Goal: Information Seeking & Learning: Learn about a topic

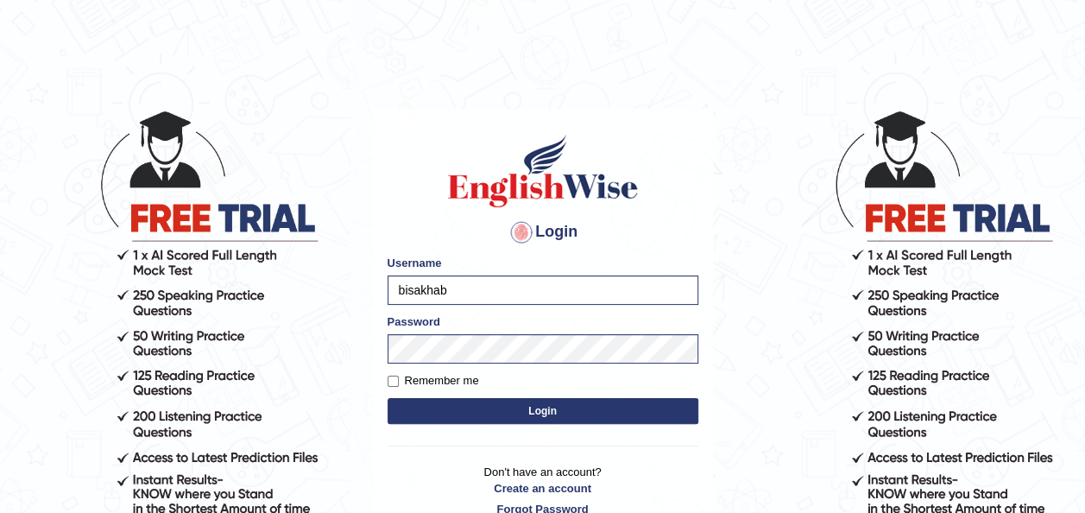
type input "bisakha"
click at [370, 157] on main "Login Please fix the following errors: Username bisakha Password Remember me Lo…" at bounding box center [542, 298] width 345 height 489
click at [449, 406] on button "Login" at bounding box center [542, 411] width 311 height 26
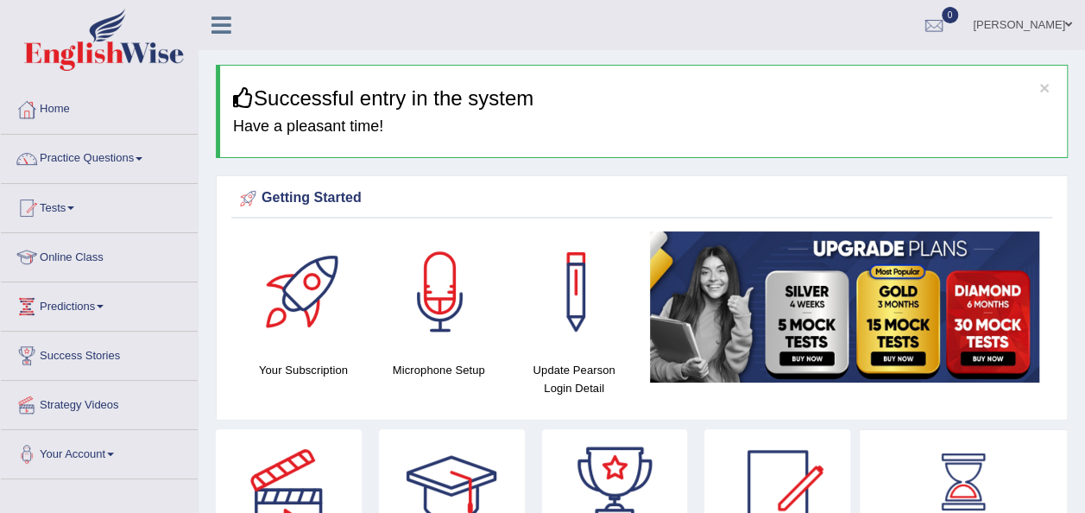
click at [116, 144] on link "Practice Questions" at bounding box center [99, 156] width 197 height 43
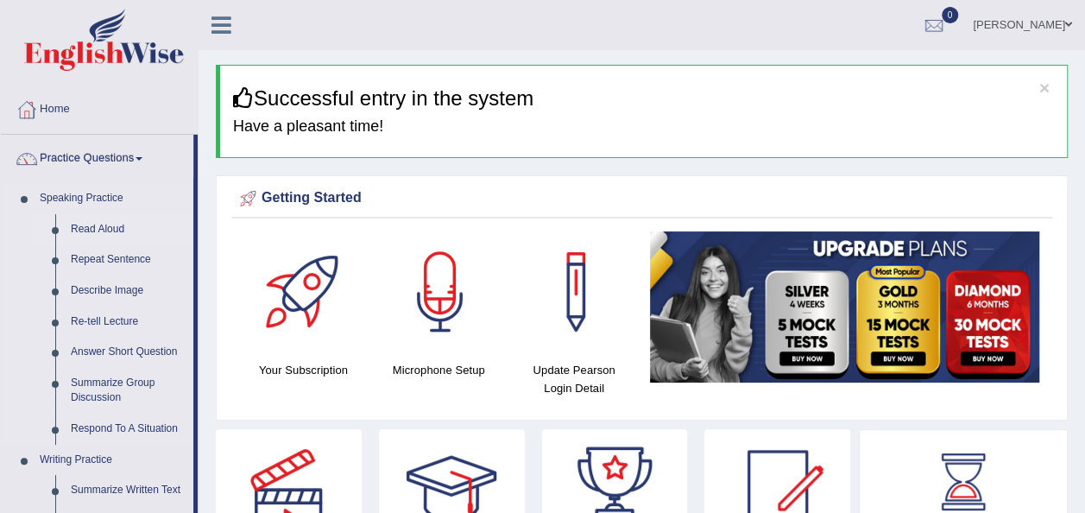
click at [107, 224] on link "Read Aloud" at bounding box center [128, 229] width 130 height 31
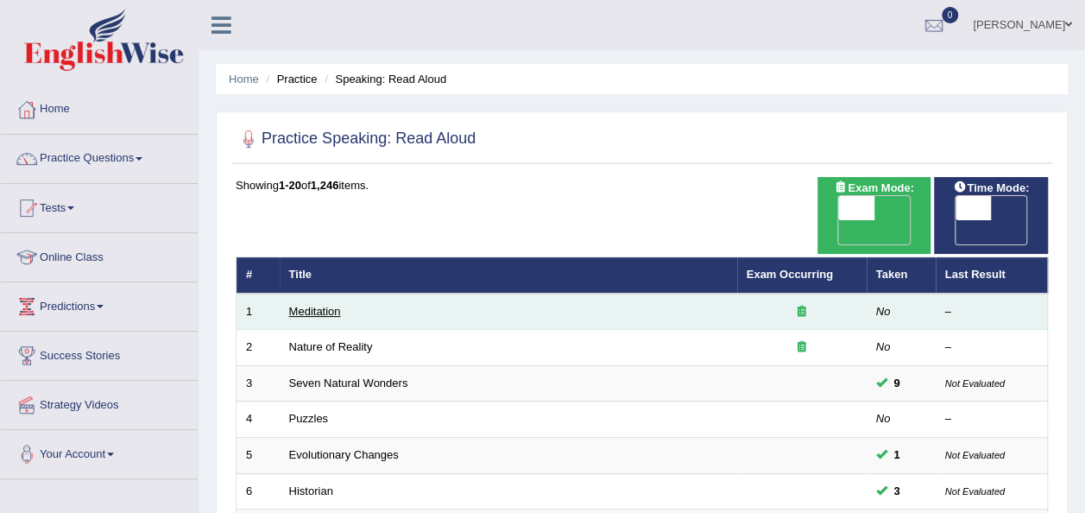
click at [333, 305] on link "Meditation" at bounding box center [315, 311] width 52 height 13
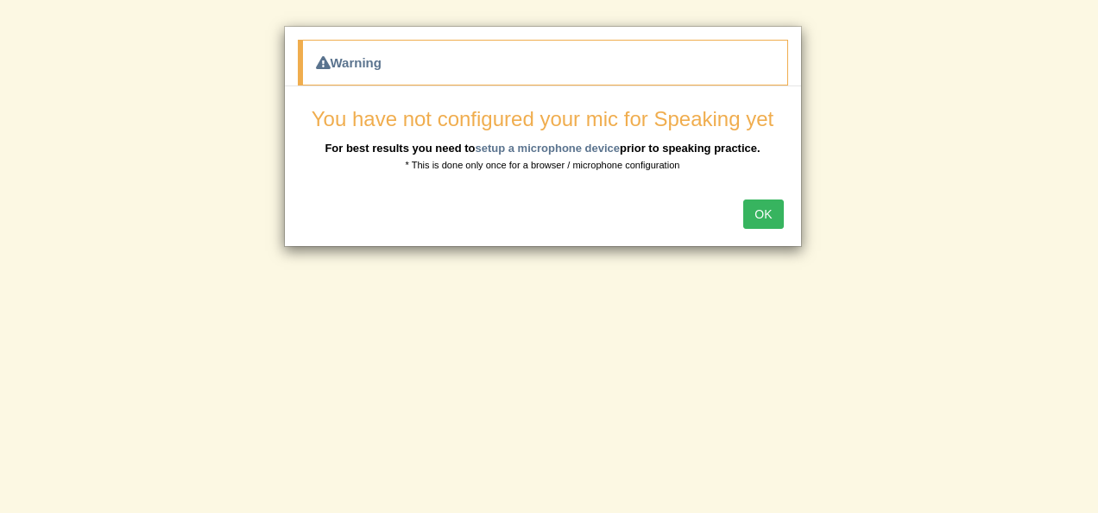
click at [761, 212] on button "OK" at bounding box center [763, 213] width 40 height 29
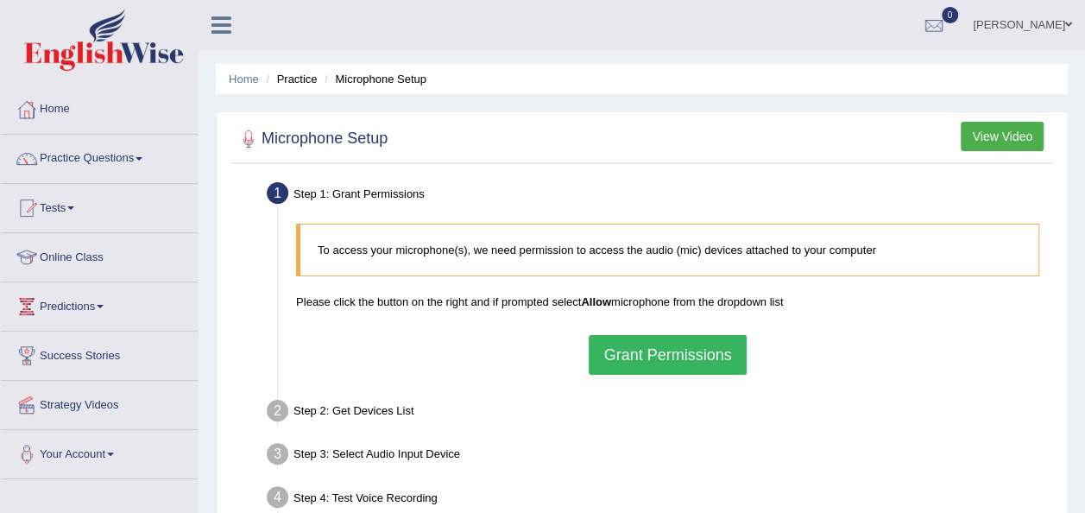
click at [994, 124] on button "View Video" at bounding box center [1001, 136] width 83 height 29
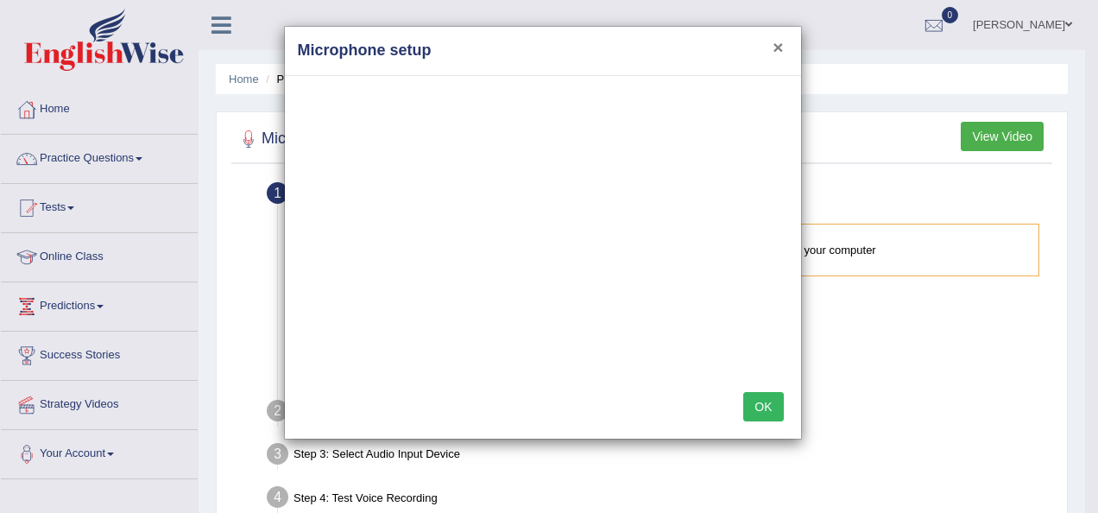
click at [782, 50] on button "×" at bounding box center [777, 47] width 10 height 18
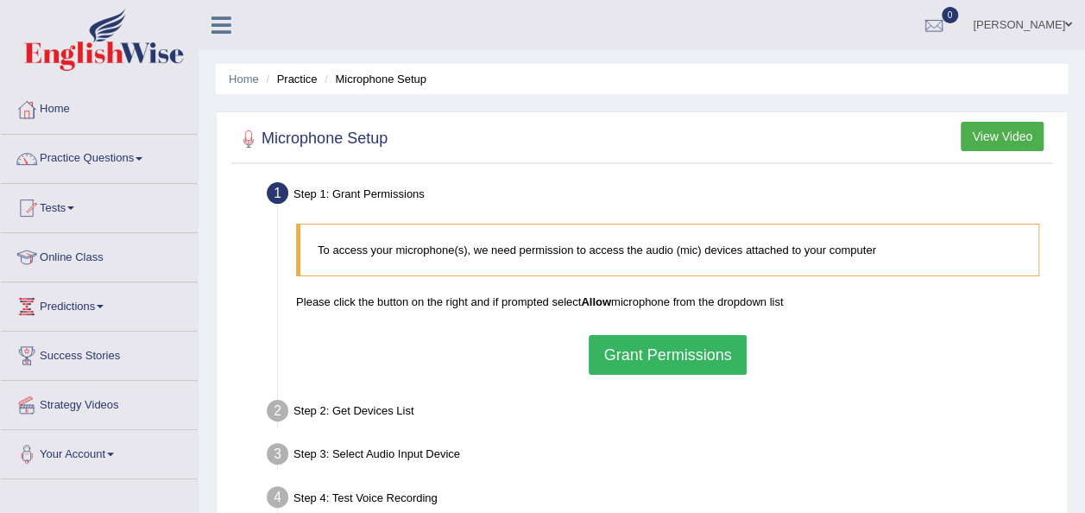
click at [699, 359] on button "Grant Permissions" at bounding box center [667, 355] width 157 height 40
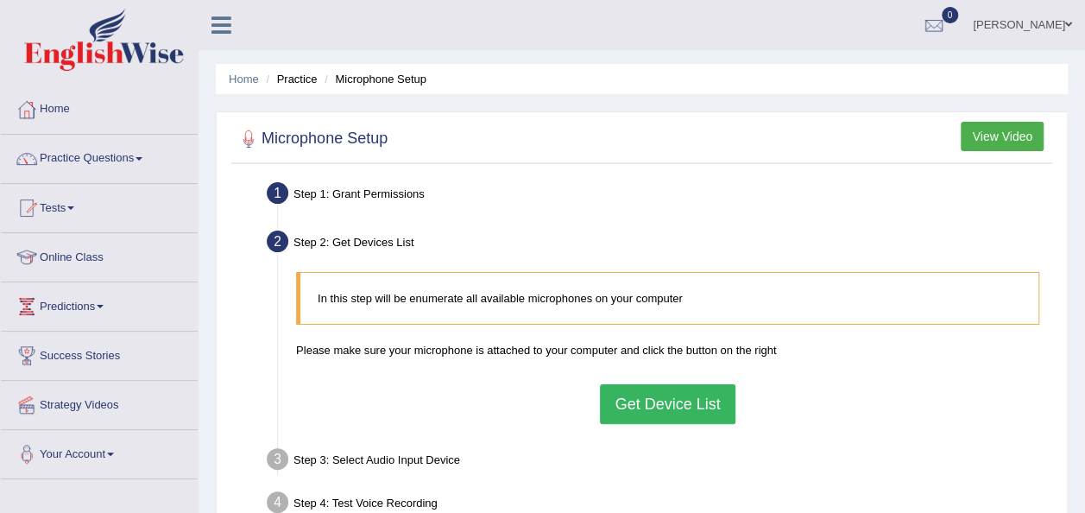
click at [718, 418] on button "Get Device List" at bounding box center [667, 404] width 135 height 40
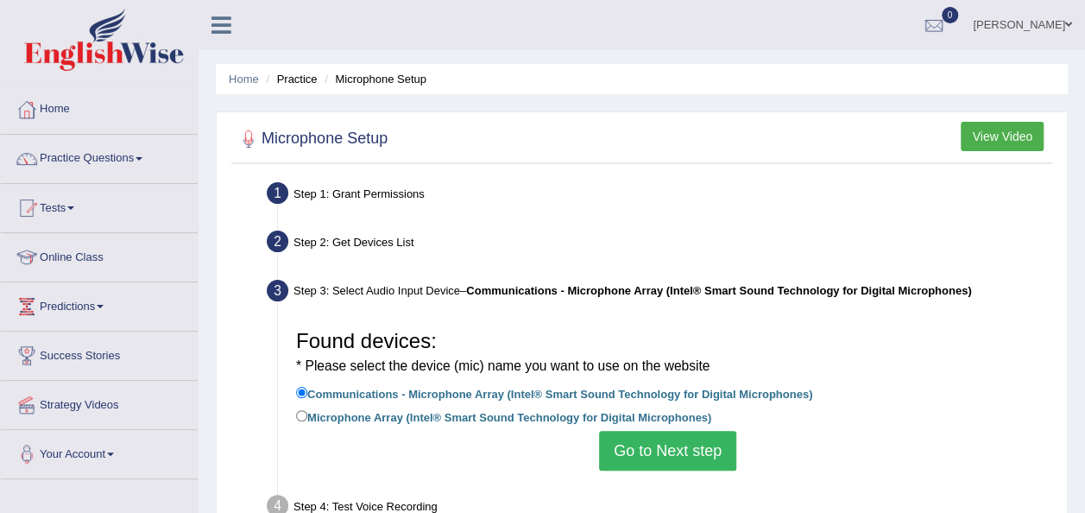
click at [696, 446] on button "Go to Next step" at bounding box center [667, 451] width 137 height 40
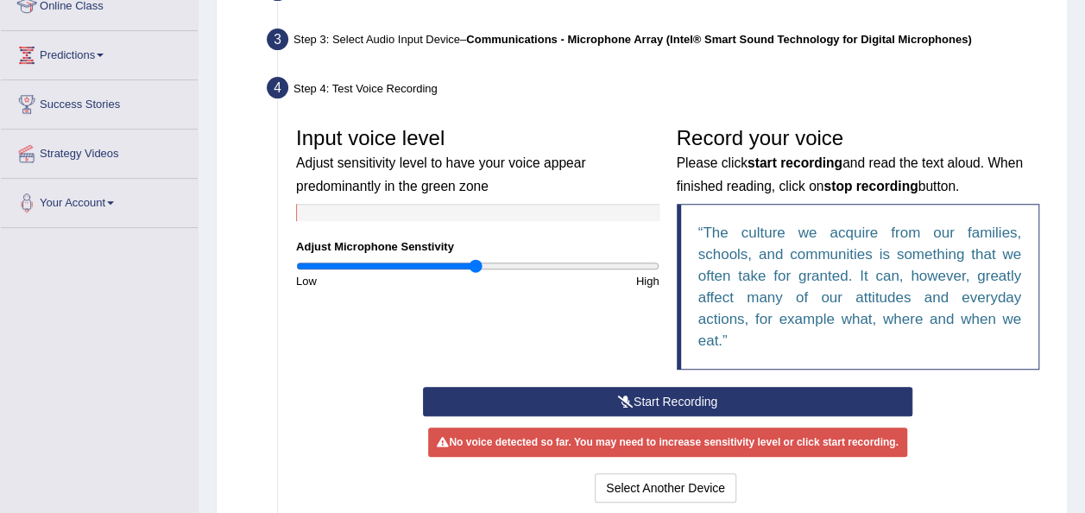
scroll to position [255, 0]
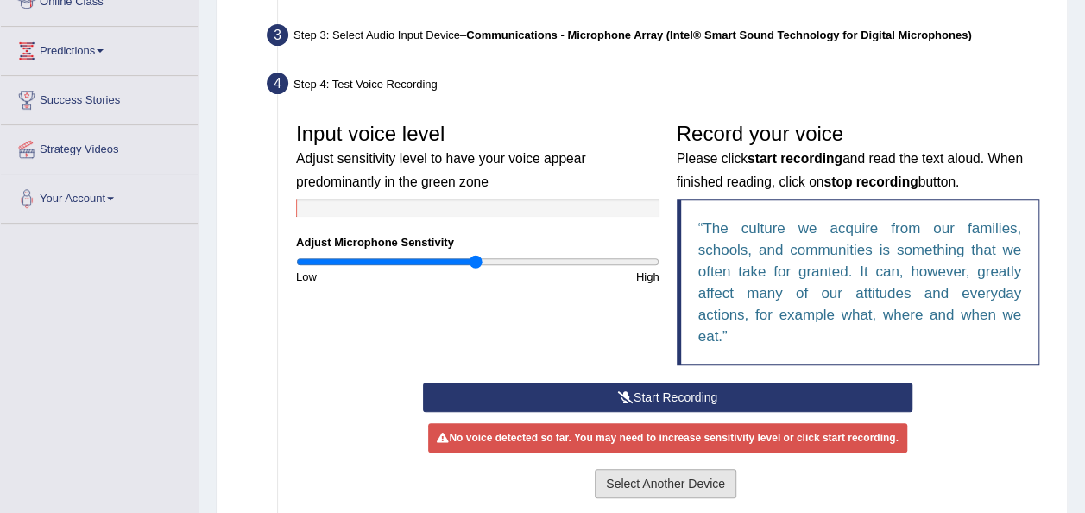
click at [651, 475] on button "Select Another Device" at bounding box center [666, 483] width 142 height 29
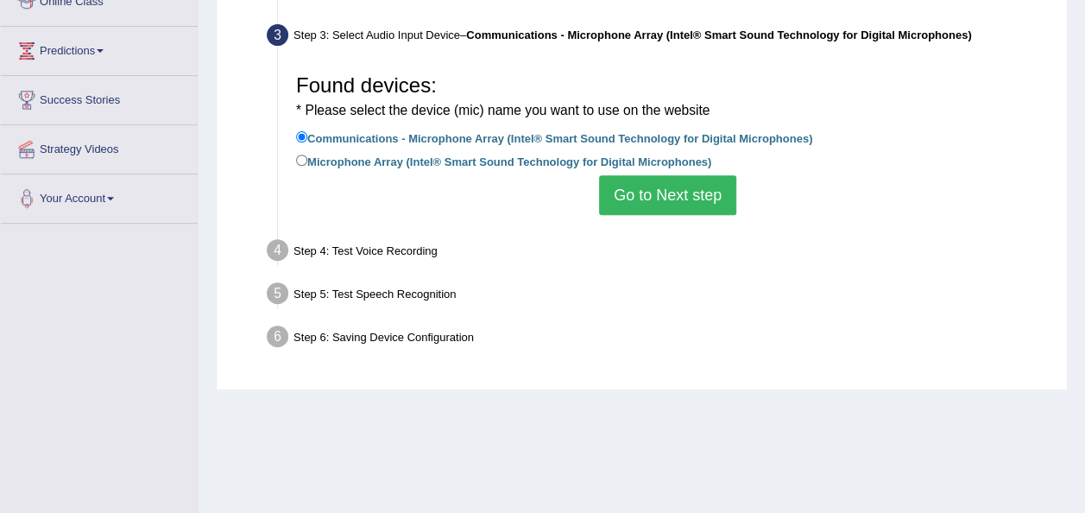
click at [650, 188] on button "Go to Next step" at bounding box center [667, 195] width 137 height 40
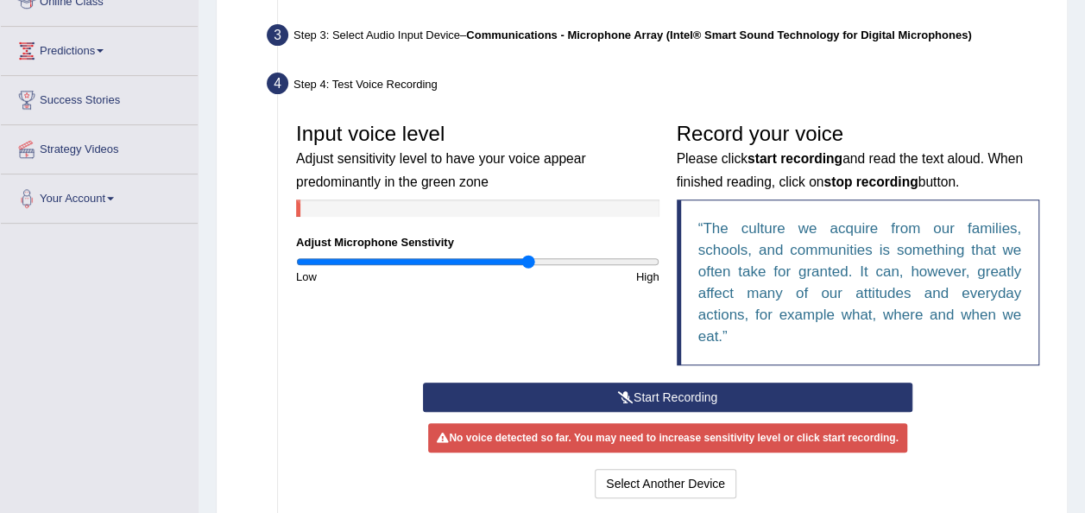
click at [528, 260] on input "range" at bounding box center [477, 262] width 363 height 14
click at [642, 388] on button "Start Recording" at bounding box center [667, 396] width 489 height 29
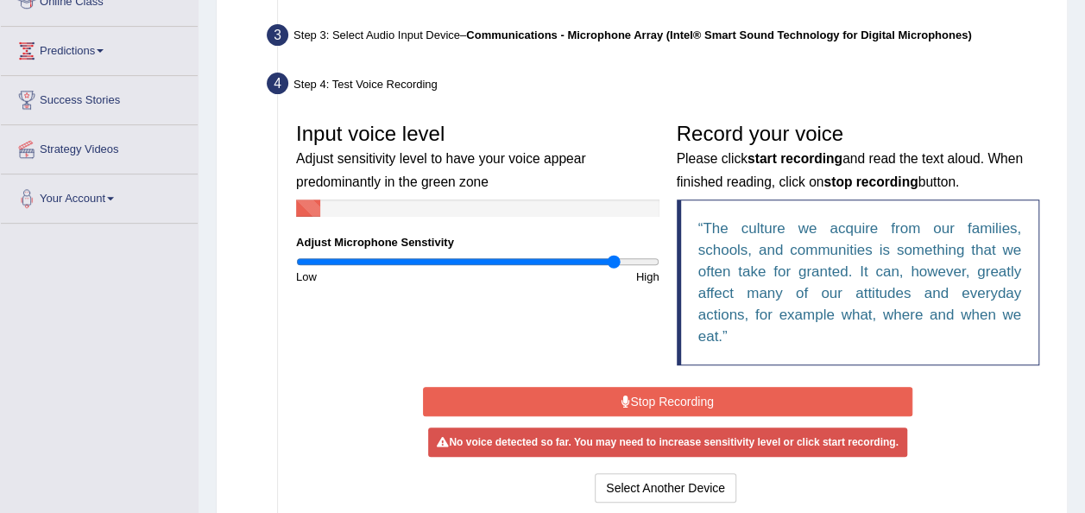
type input "1.78"
click at [612, 260] on input "range" at bounding box center [477, 262] width 363 height 14
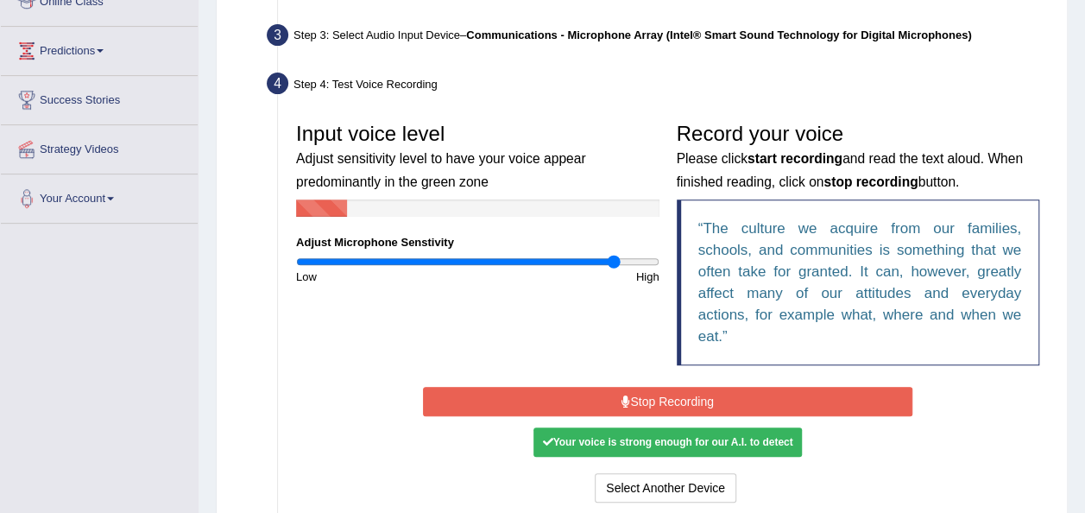
click at [595, 402] on button "Stop Recording" at bounding box center [667, 401] width 489 height 29
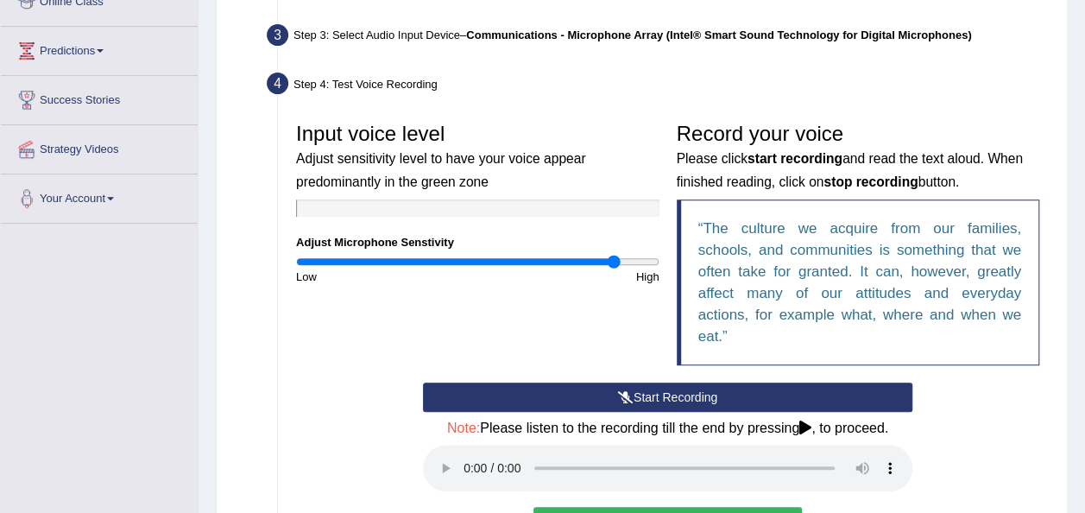
click at [592, 393] on button "Start Recording" at bounding box center [667, 396] width 489 height 29
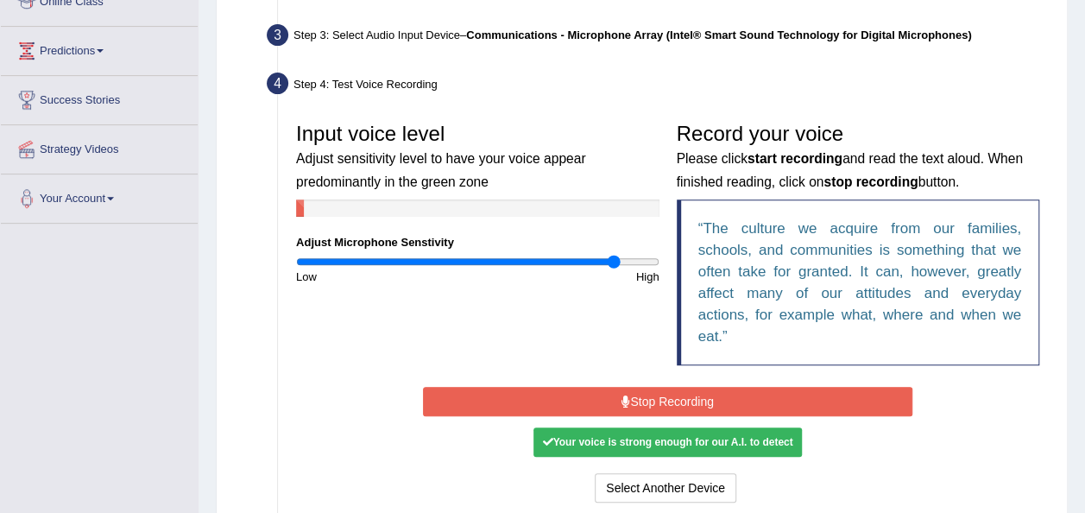
click at [607, 399] on button "Stop Recording" at bounding box center [667, 401] width 489 height 29
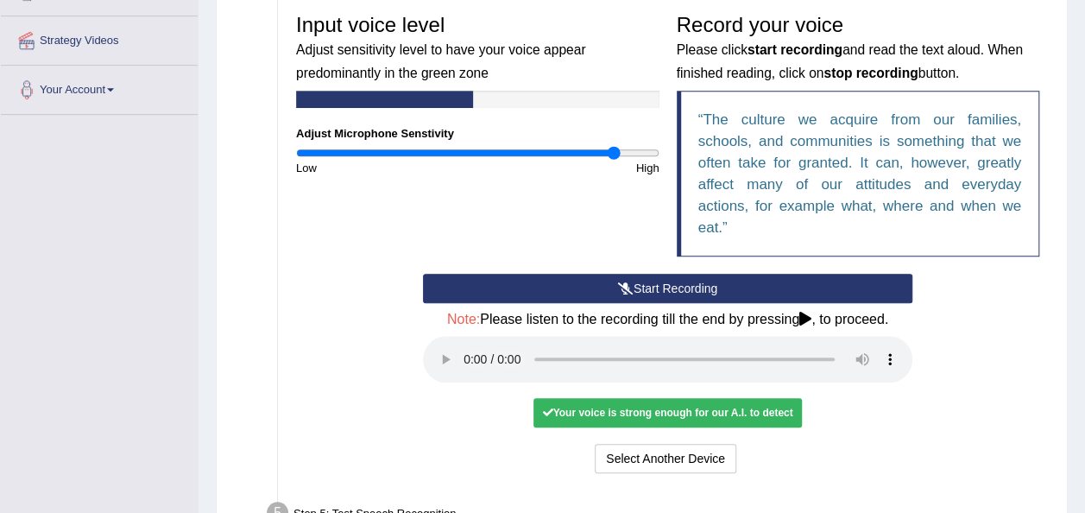
scroll to position [371, 0]
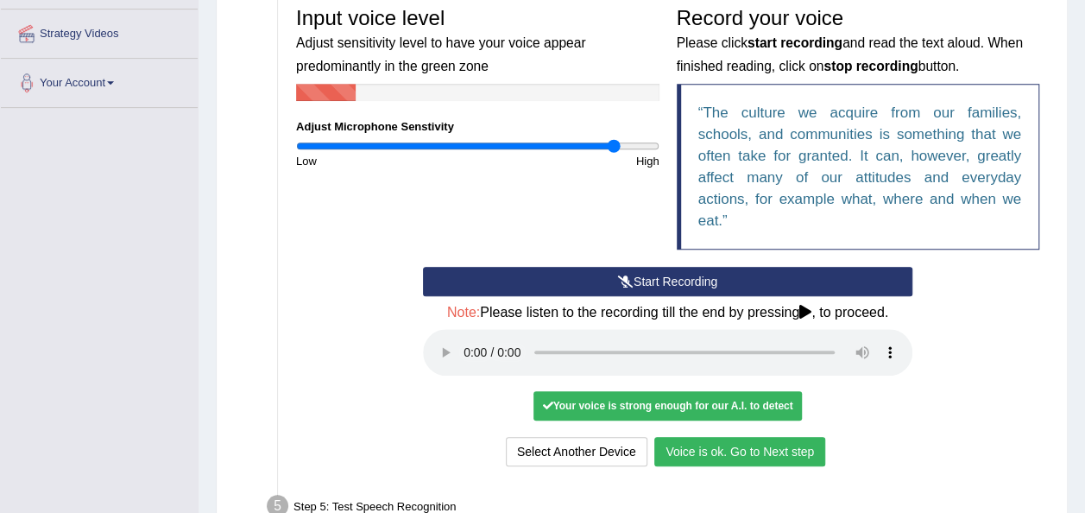
click at [701, 444] on button "Voice is ok. Go to Next step" at bounding box center [739, 451] width 171 height 29
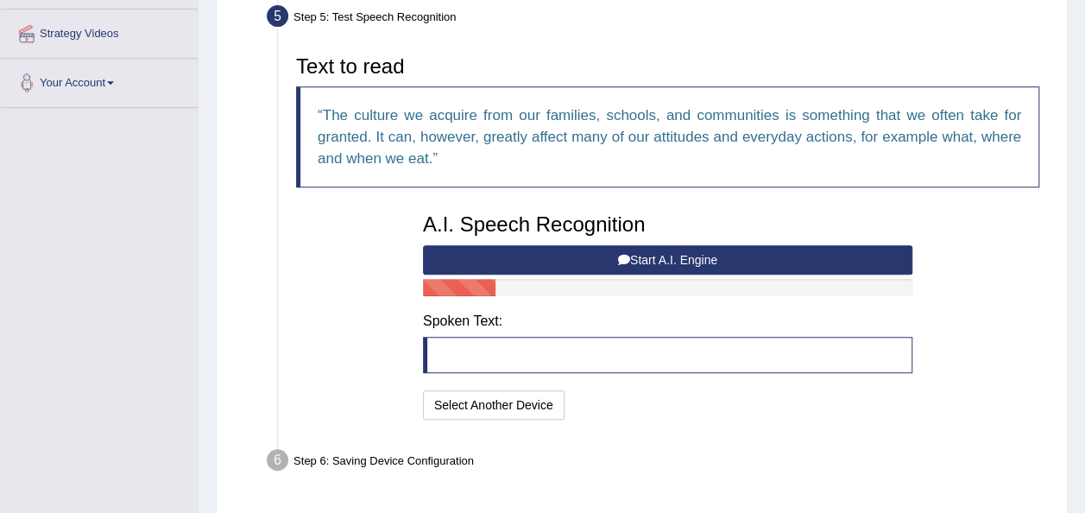
click at [690, 262] on button "Start A.I. Engine" at bounding box center [667, 259] width 489 height 29
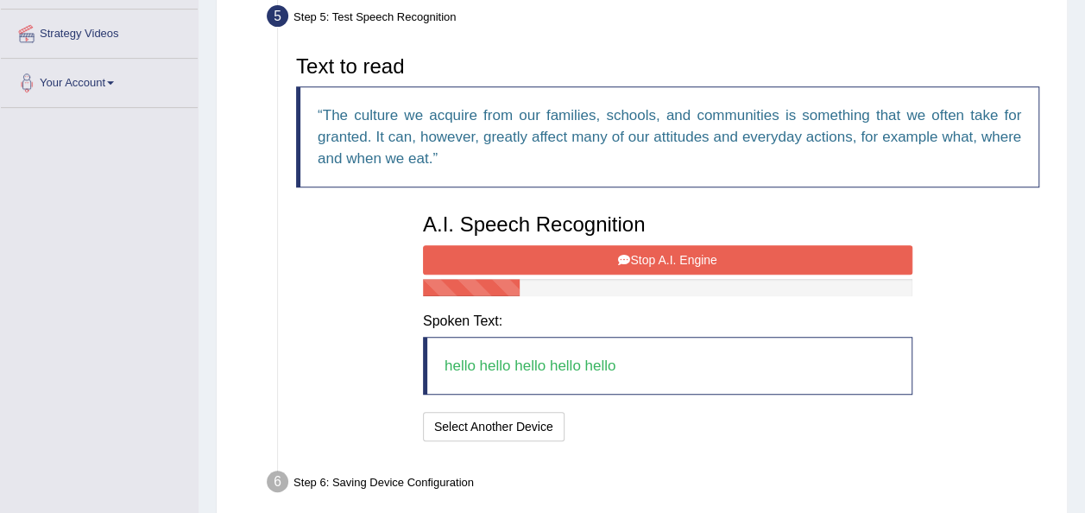
click at [675, 245] on button "Stop A.I. Engine" at bounding box center [667, 259] width 489 height 29
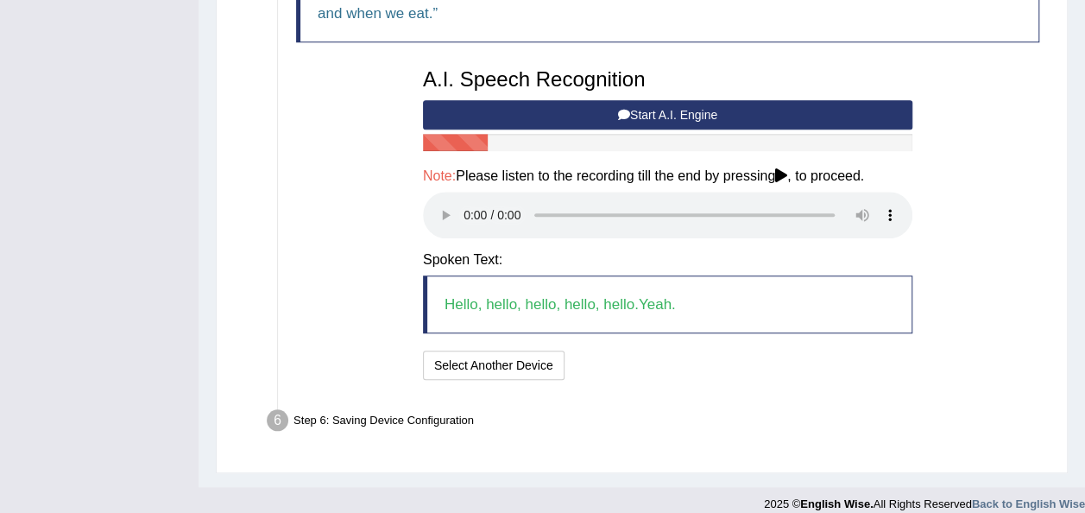
scroll to position [517, 0]
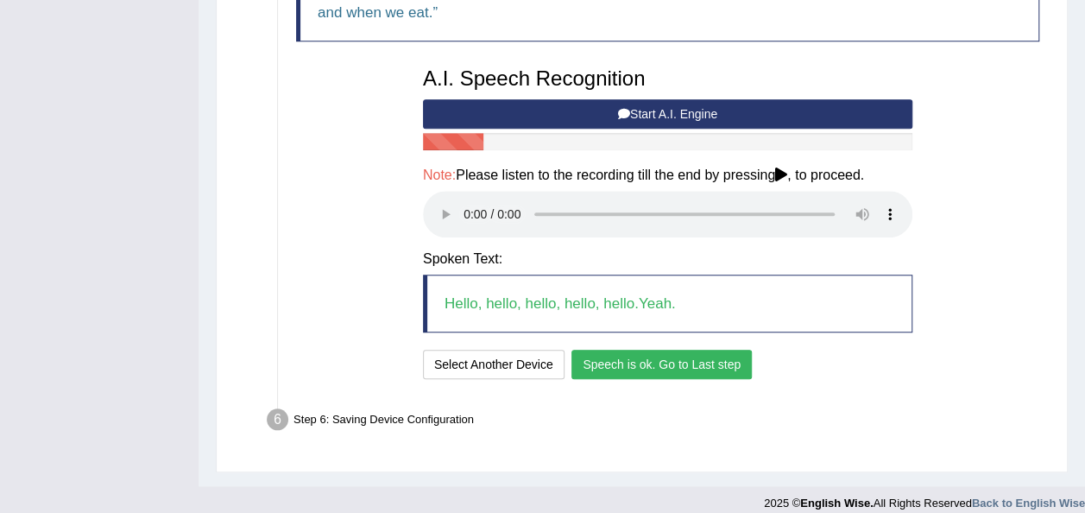
click at [602, 357] on button "Speech is ok. Go to Last step" at bounding box center [661, 363] width 180 height 29
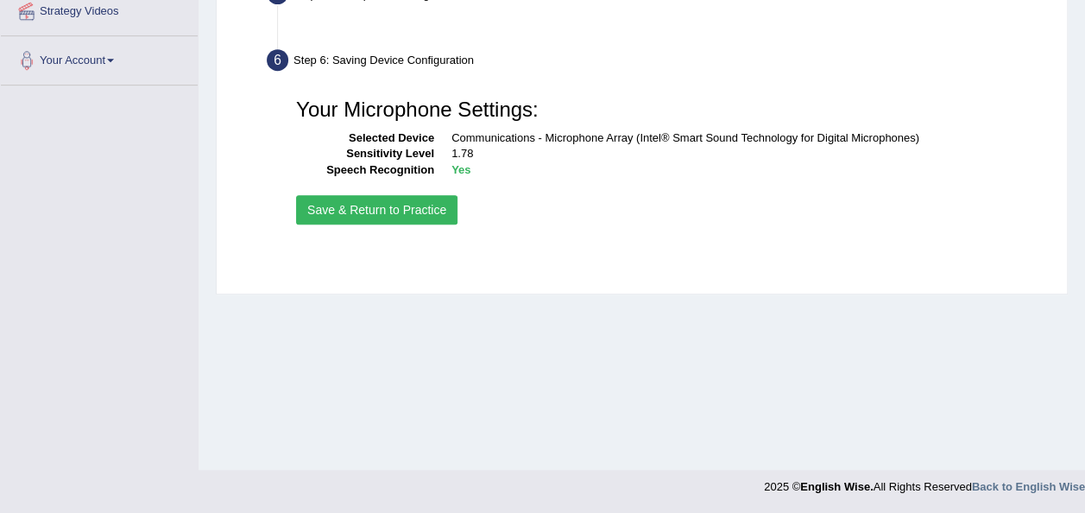
scroll to position [393, 0]
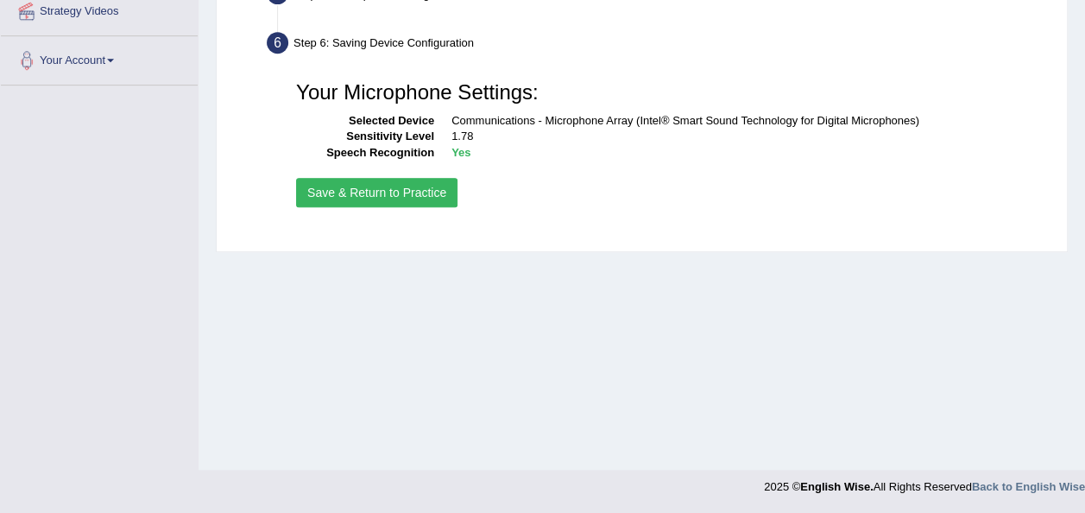
click at [380, 192] on button "Save & Return to Practice" at bounding box center [376, 192] width 161 height 29
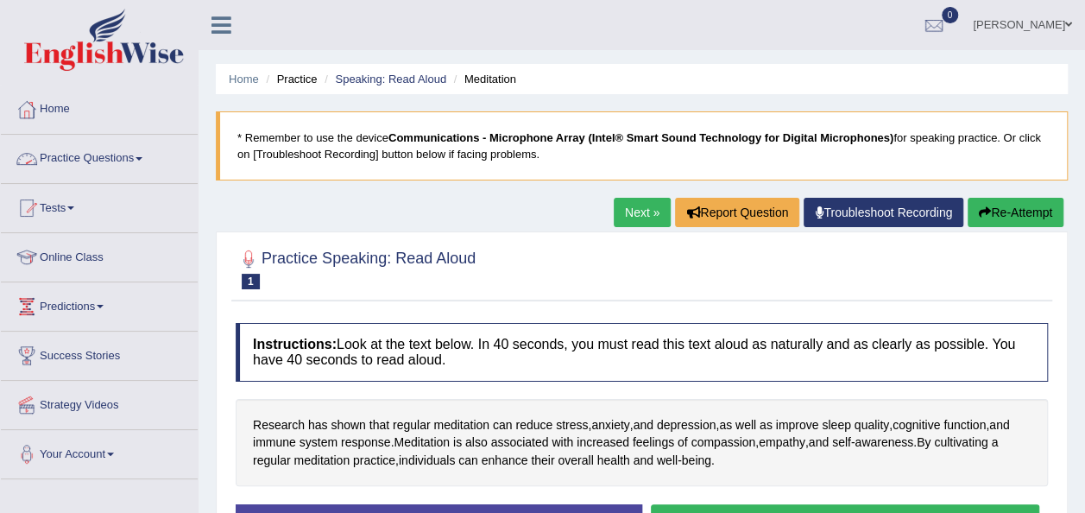
click at [130, 155] on link "Practice Questions" at bounding box center [99, 156] width 197 height 43
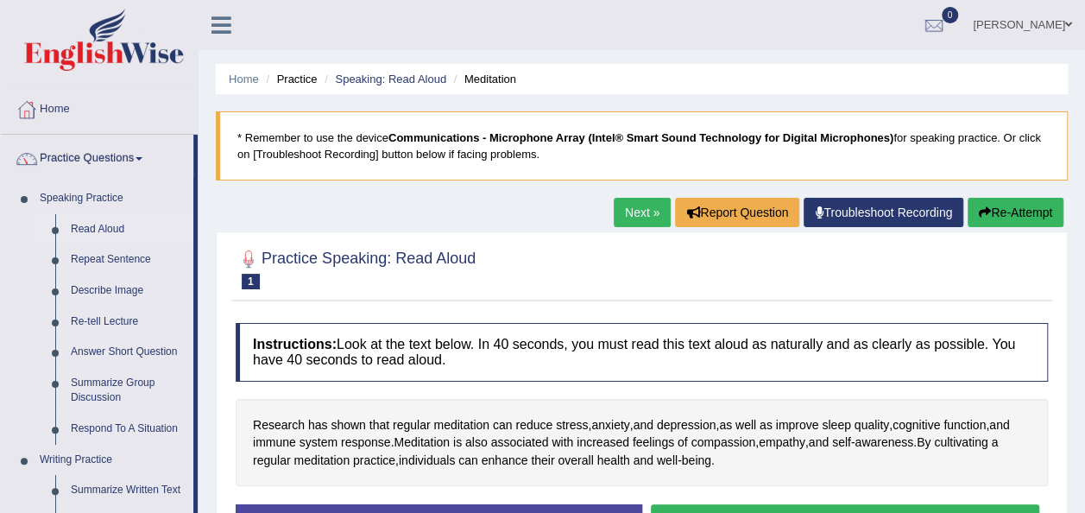
click at [97, 222] on link "Read Aloud" at bounding box center [128, 229] width 130 height 31
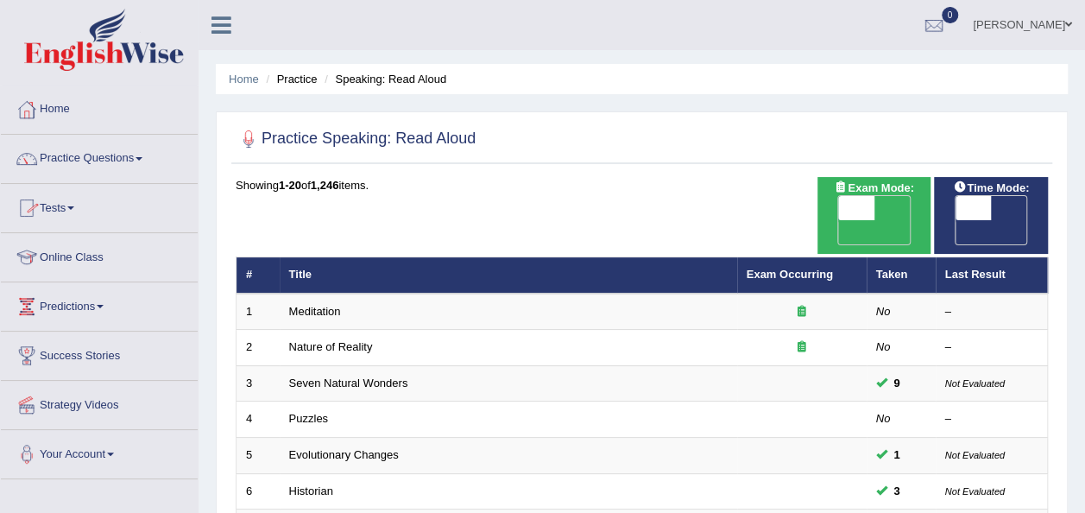
click at [955, 220] on span "OFF" at bounding box center [937, 232] width 36 height 24
checkbox input "true"
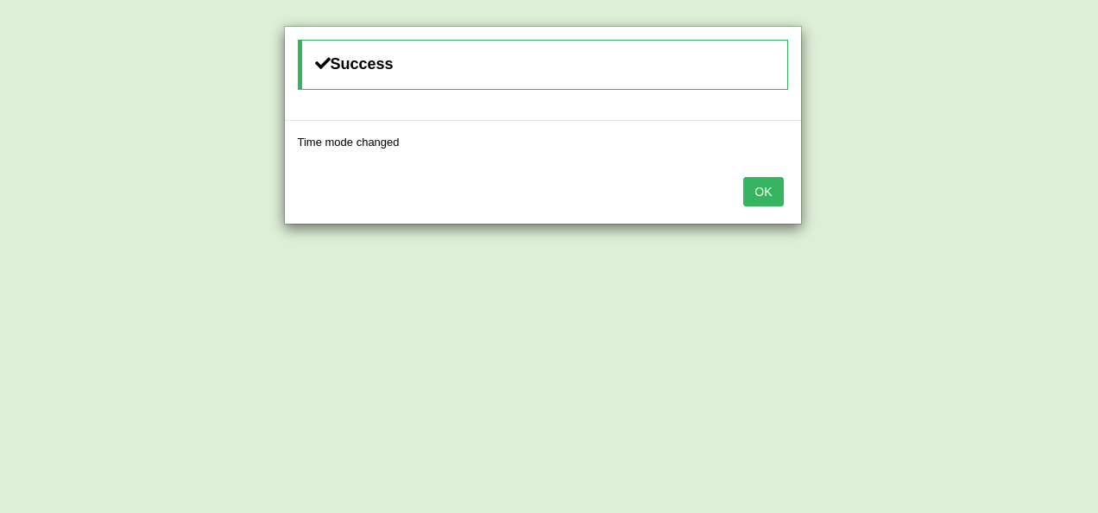
click at [768, 193] on button "OK" at bounding box center [763, 191] width 40 height 29
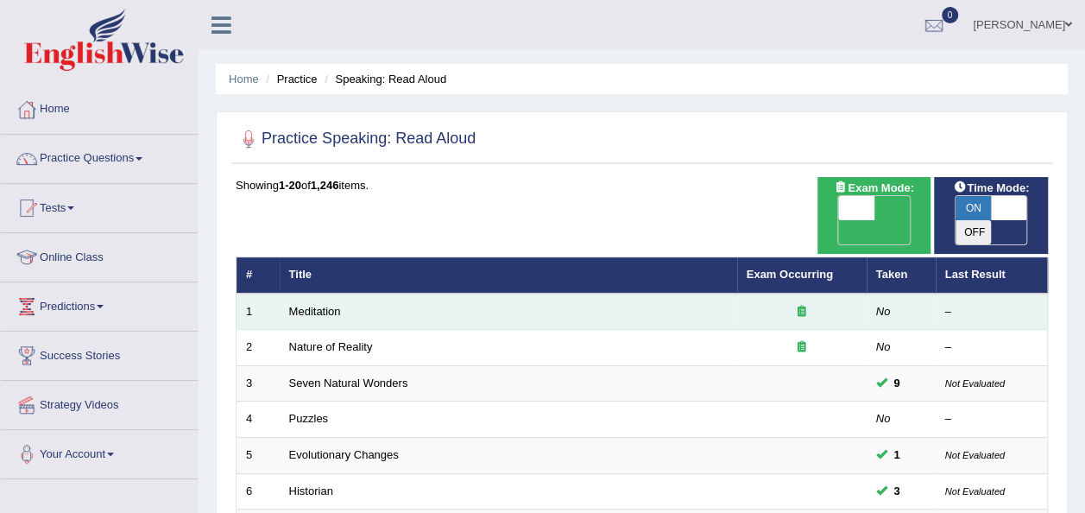
click at [457, 293] on td "Meditation" at bounding box center [508, 311] width 457 height 36
click at [317, 305] on link "Meditation" at bounding box center [315, 311] width 52 height 13
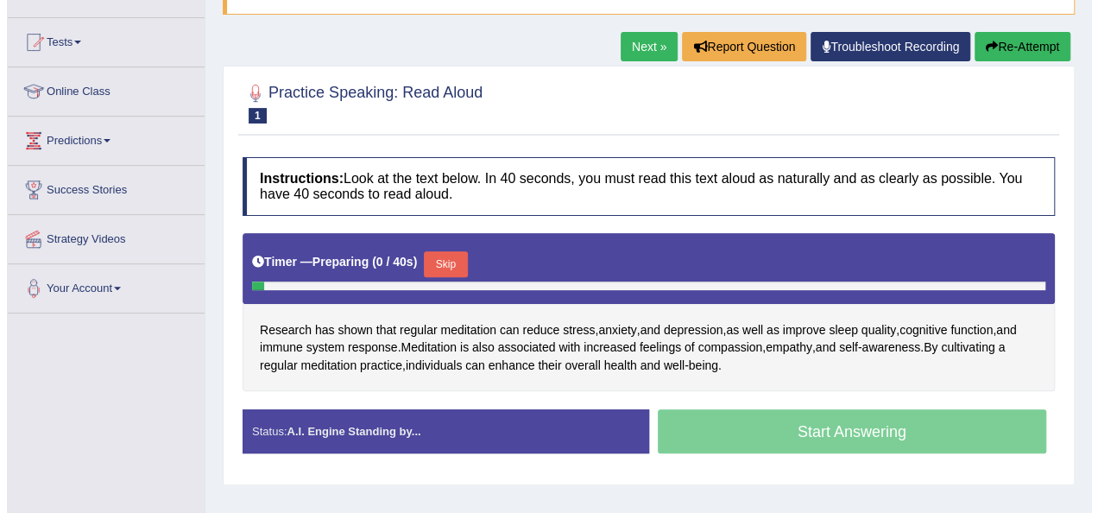
scroll to position [167, 0]
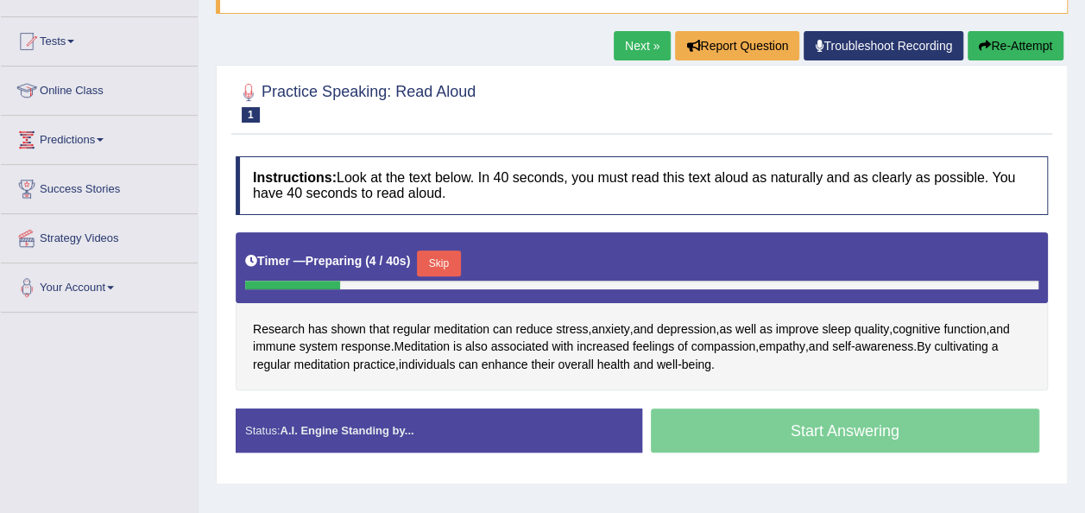
click at [443, 258] on button "Skip" at bounding box center [438, 263] width 43 height 26
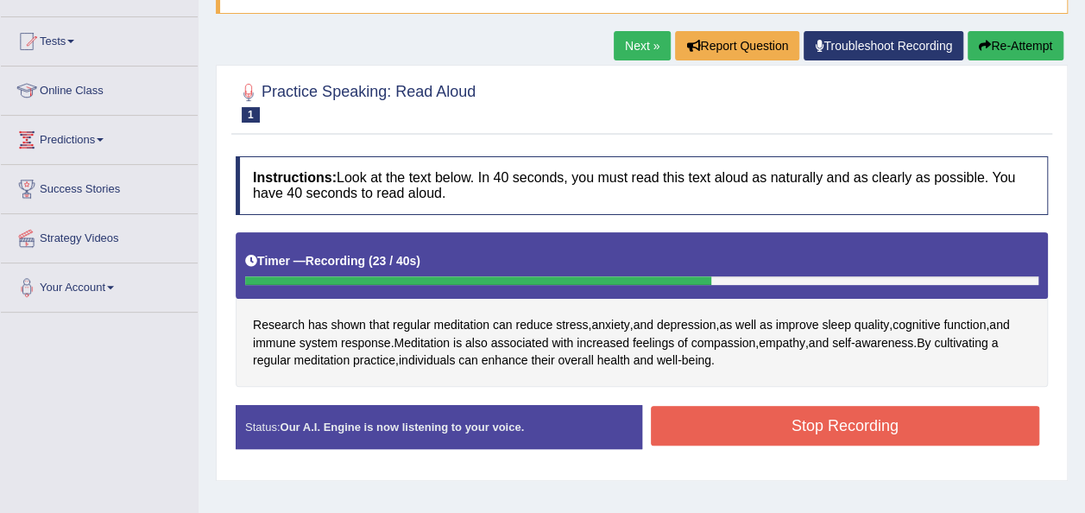
click at [847, 422] on button "Stop Recording" at bounding box center [845, 426] width 389 height 40
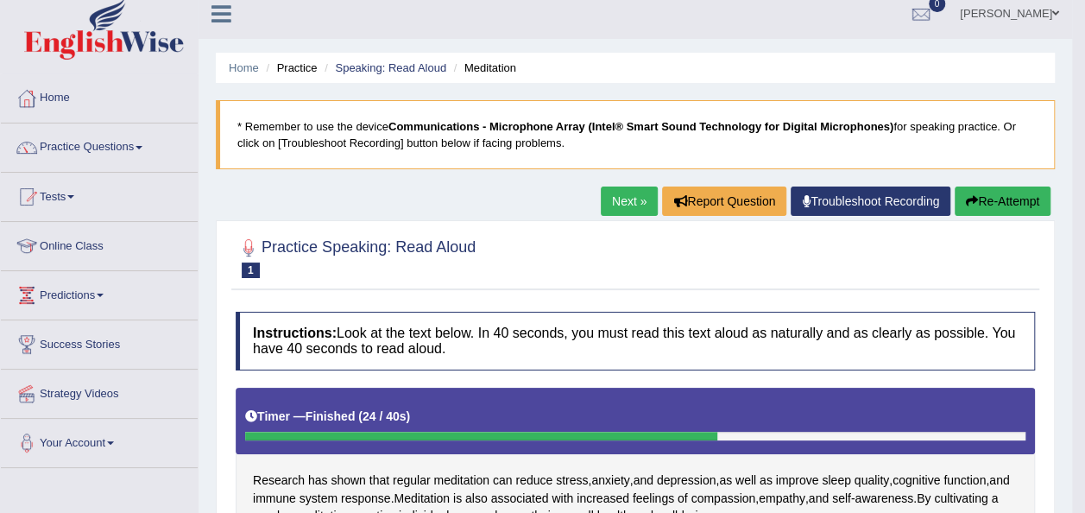
scroll to position [8, 0]
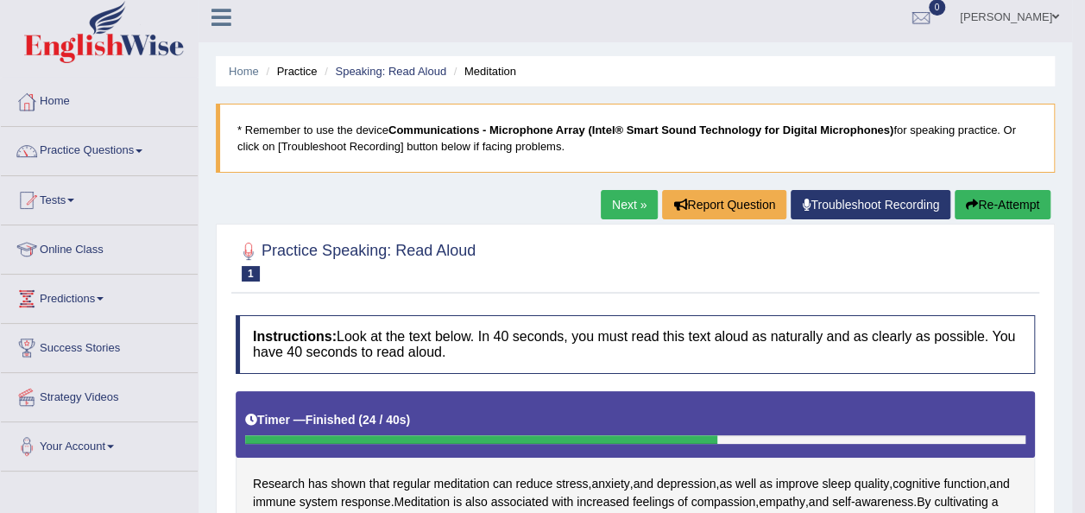
click at [66, 207] on link "Tests" at bounding box center [99, 197] width 197 height 43
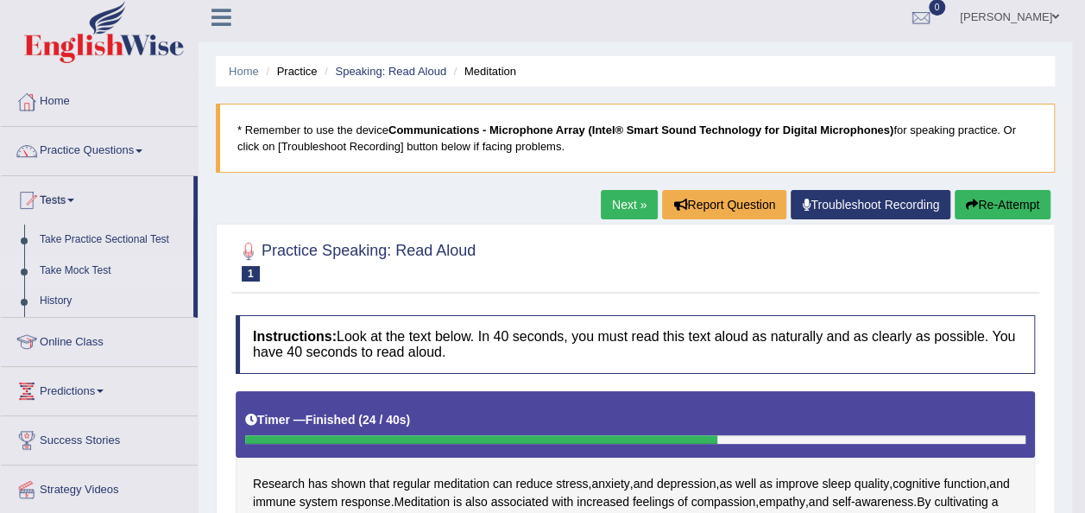
click at [89, 264] on link "Take Mock Test" at bounding box center [112, 270] width 161 height 31
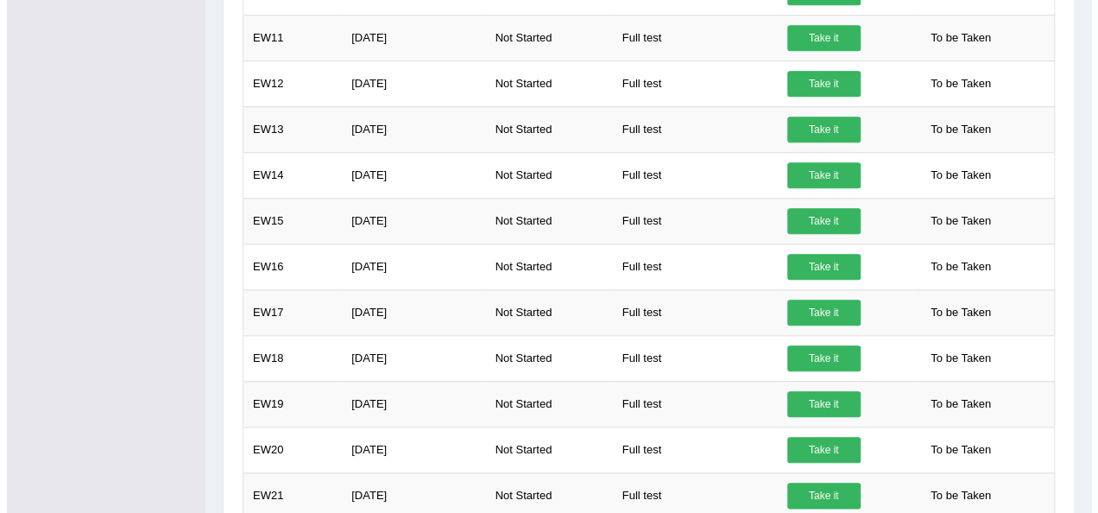
scroll to position [727, 0]
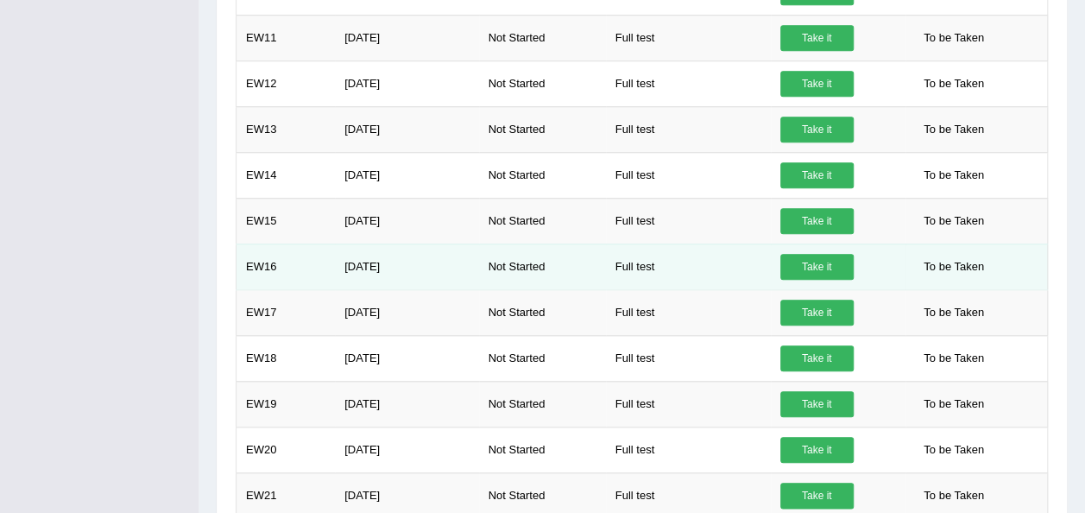
click at [804, 261] on link "Take it" at bounding box center [816, 267] width 73 height 26
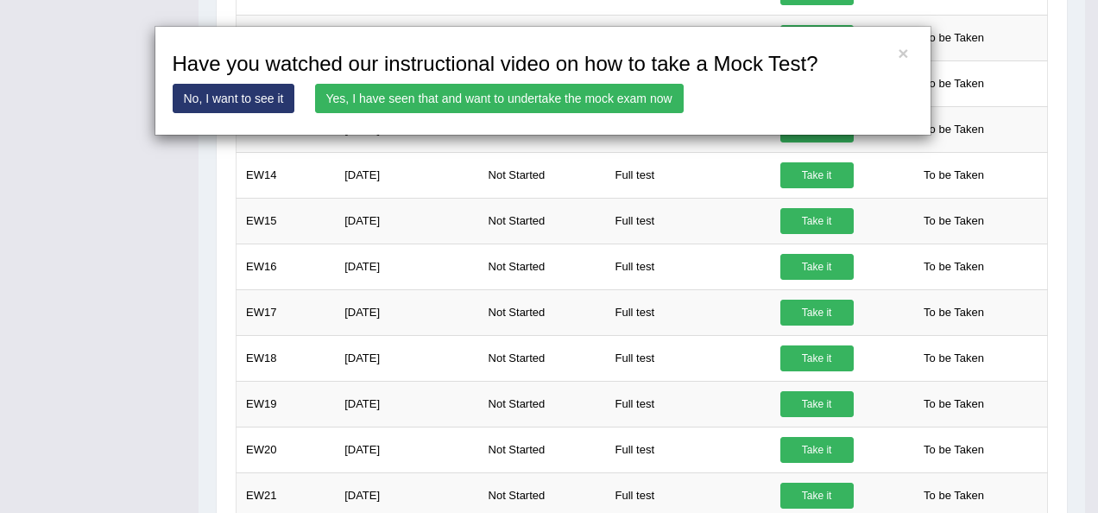
click at [584, 101] on link "Yes, I have seen that and want to undertake the mock exam now" at bounding box center [499, 98] width 368 height 29
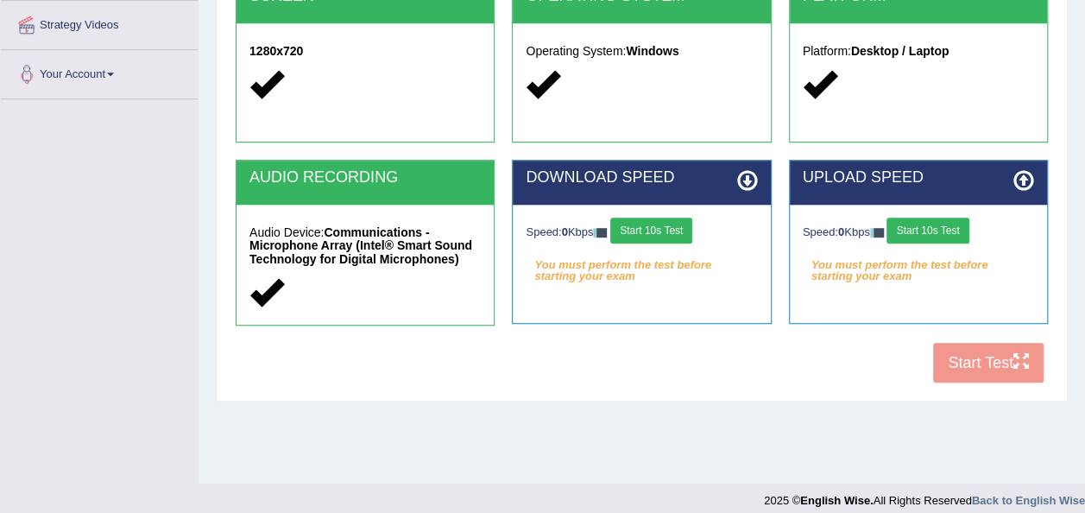
scroll to position [393, 0]
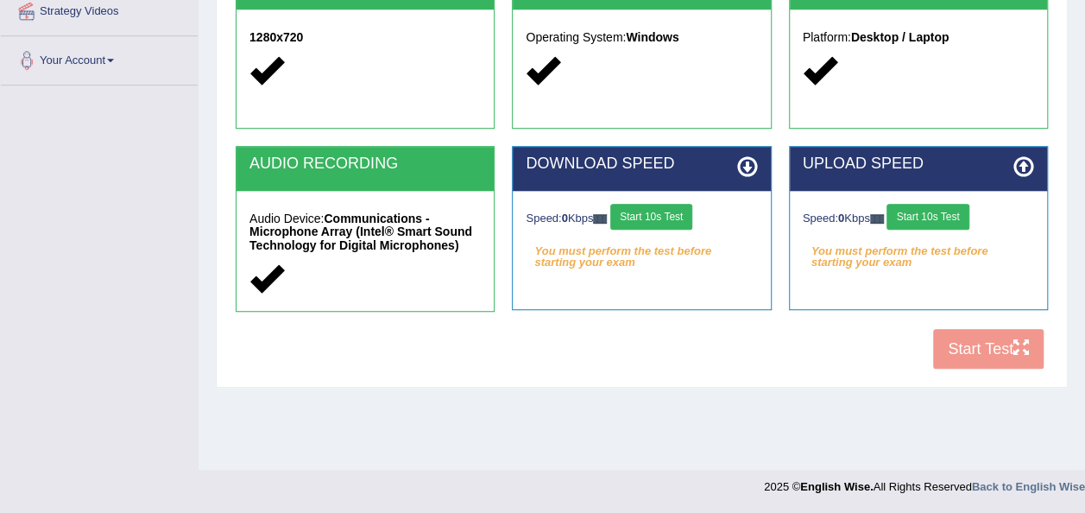
click at [660, 213] on button "Start 10s Test" at bounding box center [651, 217] width 82 height 26
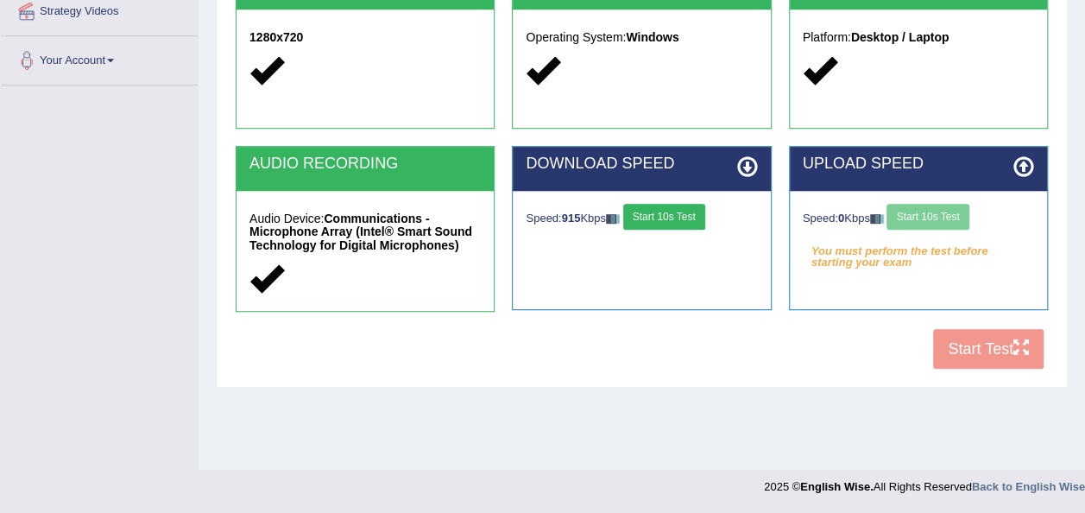
click at [660, 213] on button "Start 10s Test" at bounding box center [664, 217] width 82 height 26
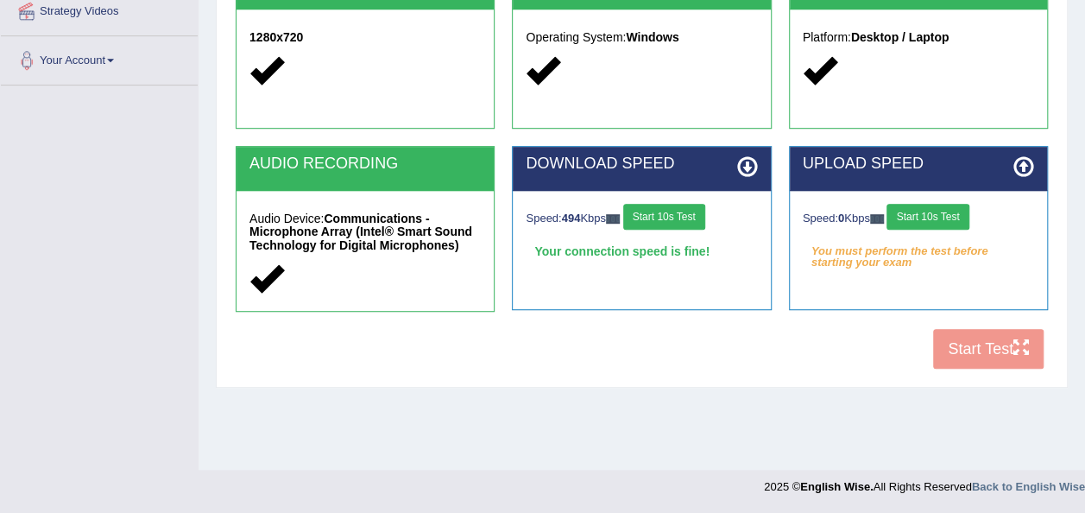
click at [927, 212] on button "Start 10s Test" at bounding box center [927, 217] width 82 height 26
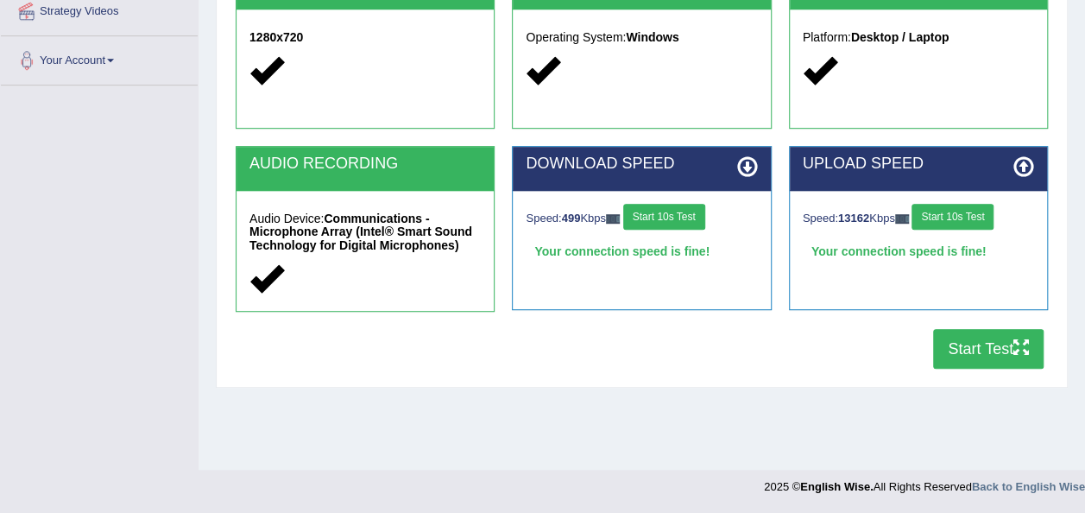
click at [970, 354] on button "Start Test" at bounding box center [988, 349] width 110 height 40
